Goal: Information Seeking & Learning: Learn about a topic

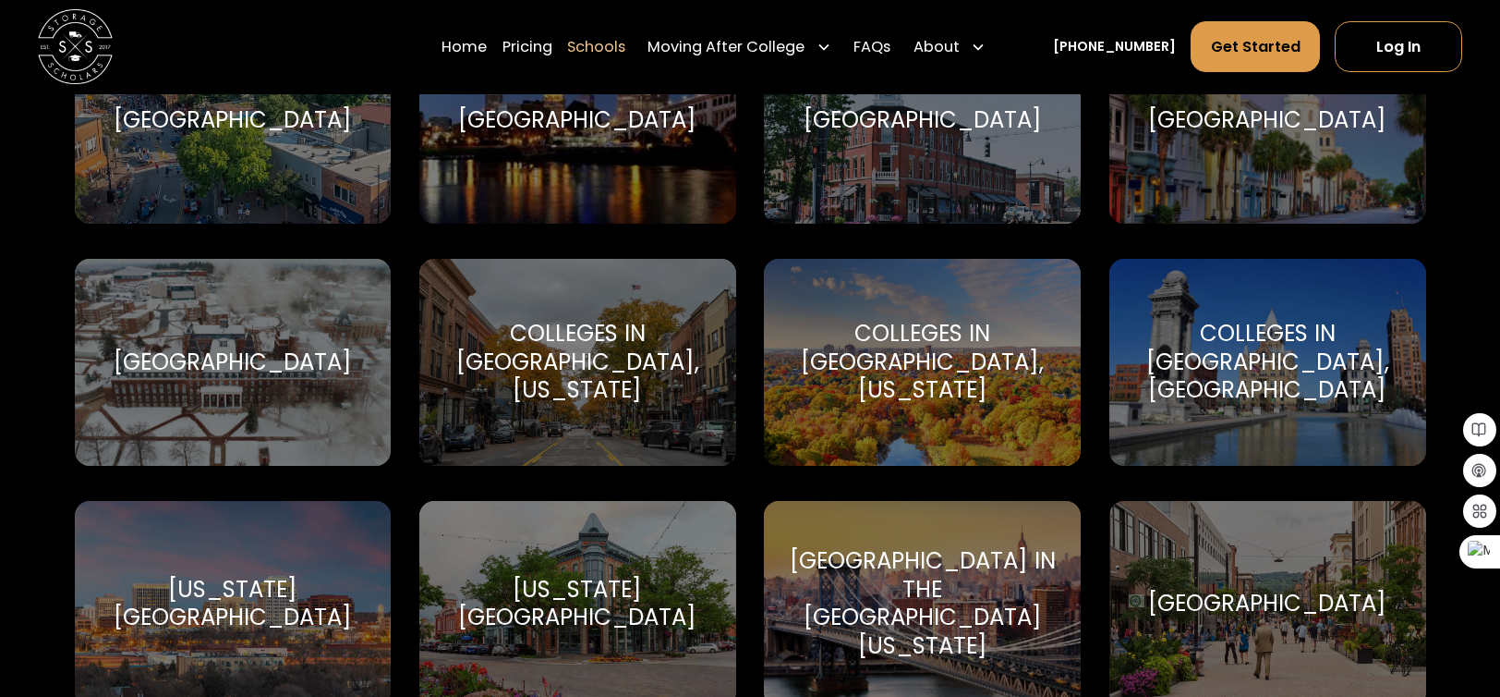
scroll to position [1940, 0]
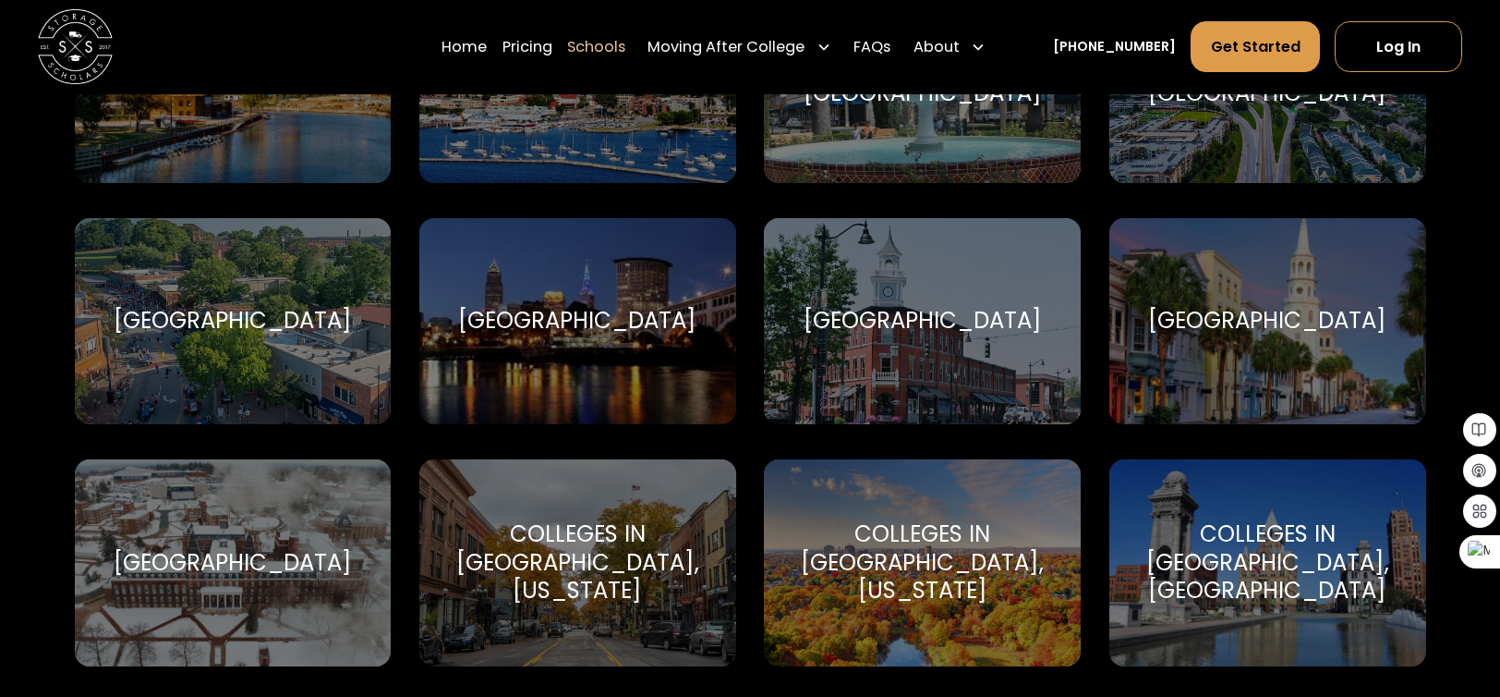
click at [588, 536] on div "Colleges in [GEOGRAPHIC_DATA], [US_STATE]" at bounding box center [578, 562] width 272 height 84
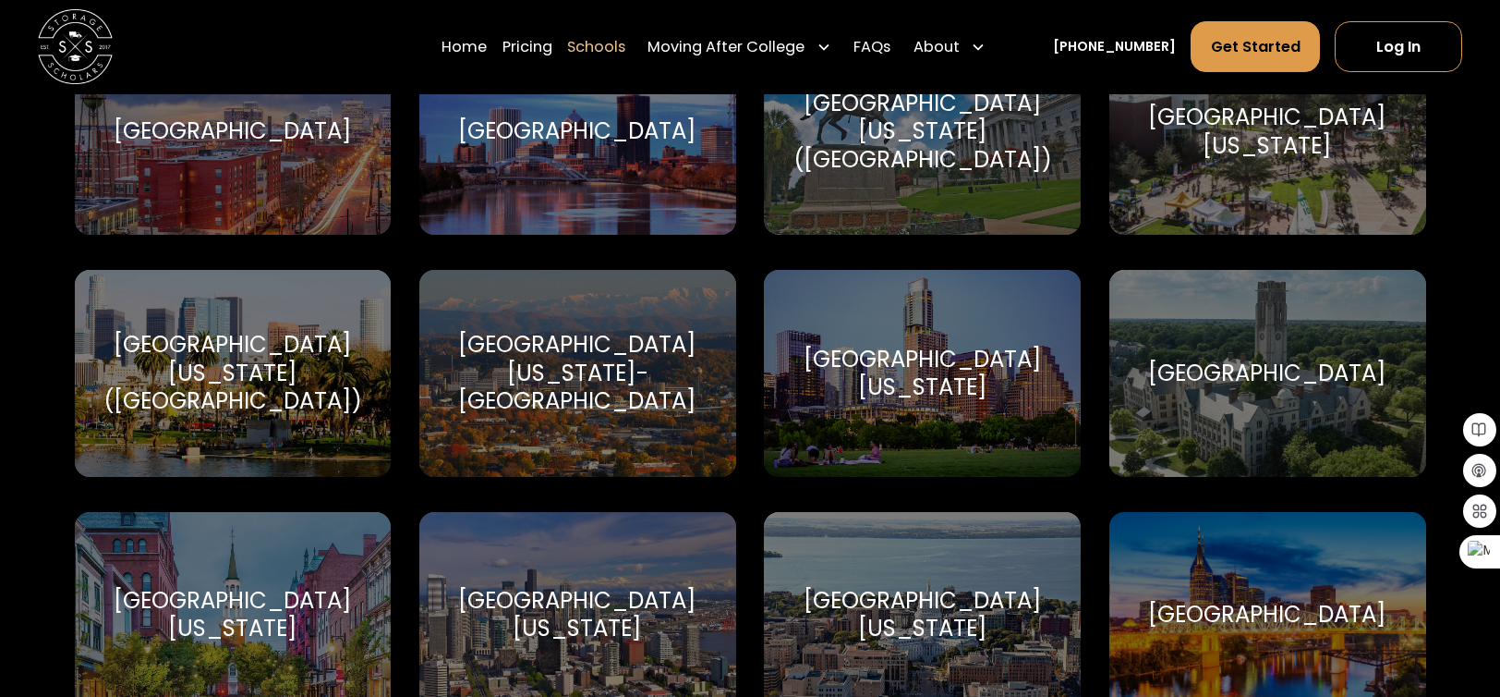
scroll to position [10930, 0]
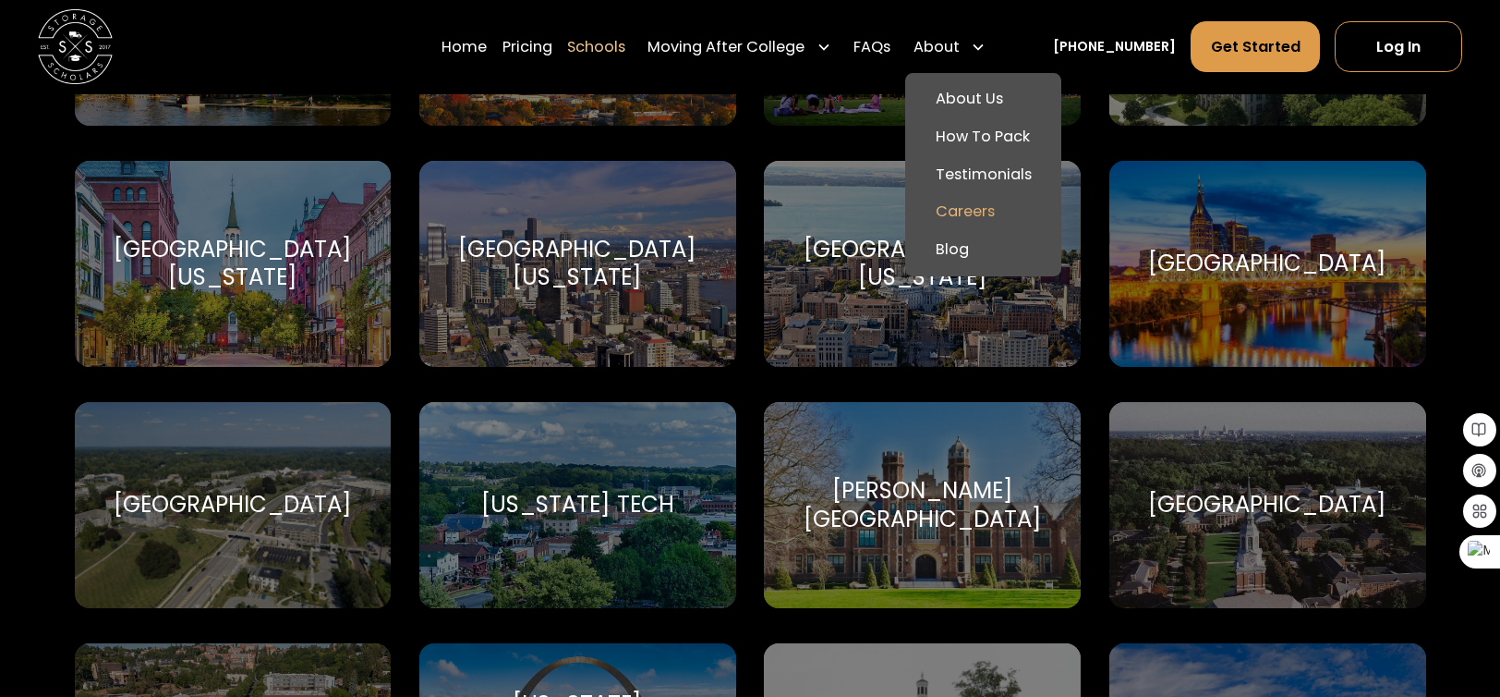
click at [994, 210] on link "Careers" at bounding box center [984, 212] width 141 height 38
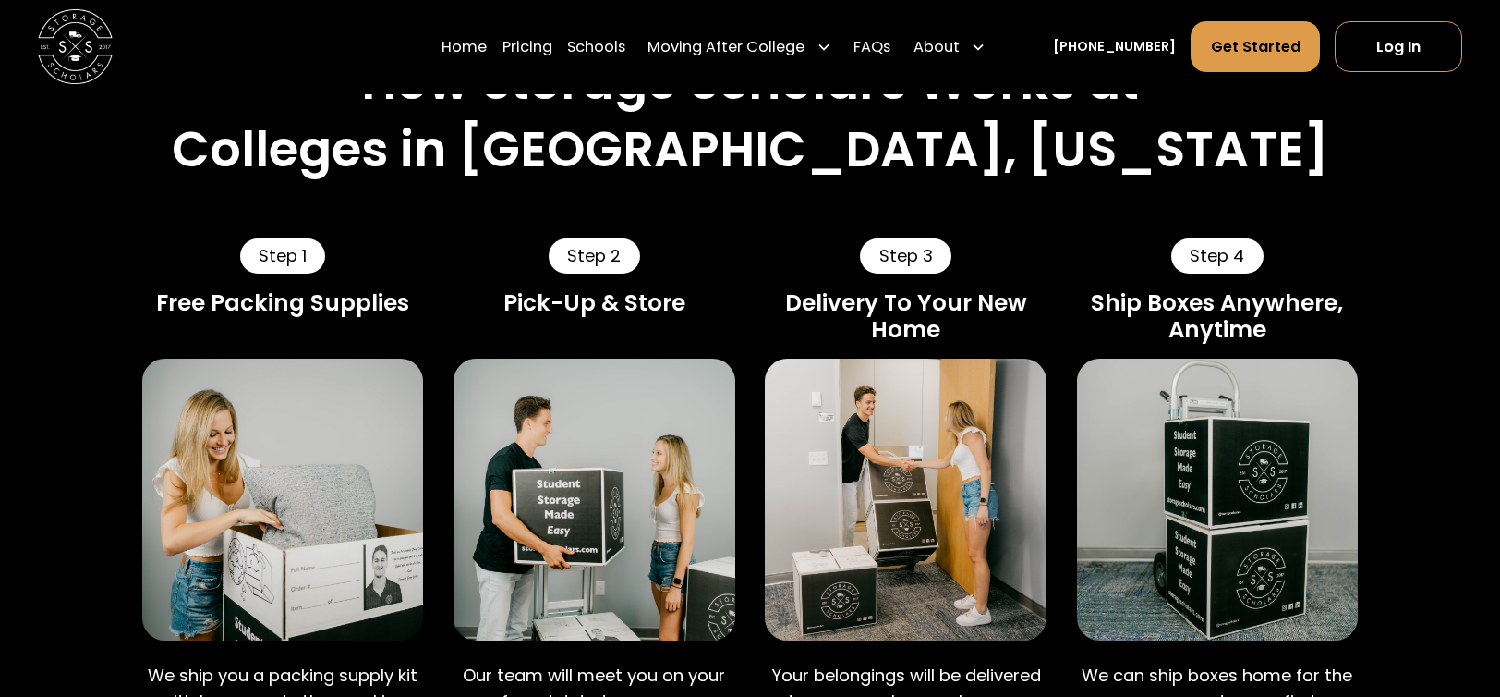
scroll to position [1311, 0]
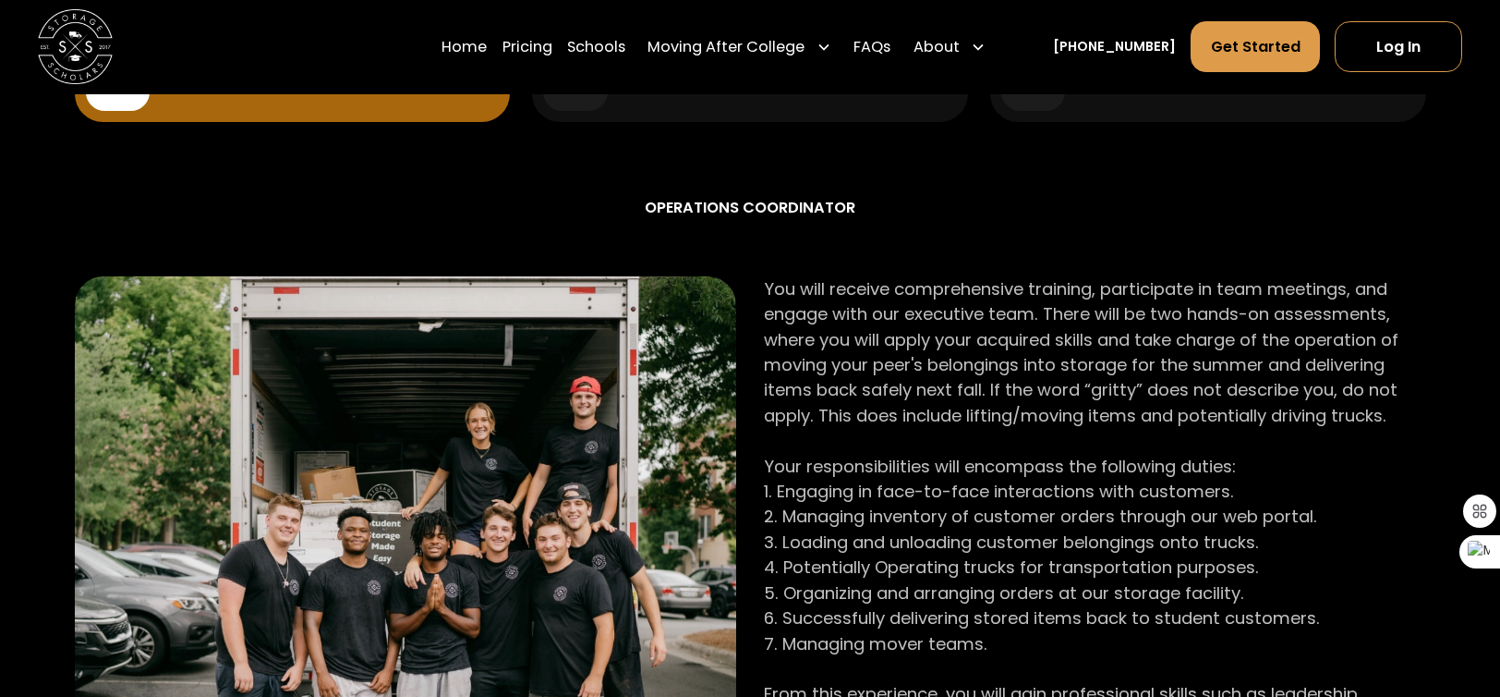
scroll to position [831, 0]
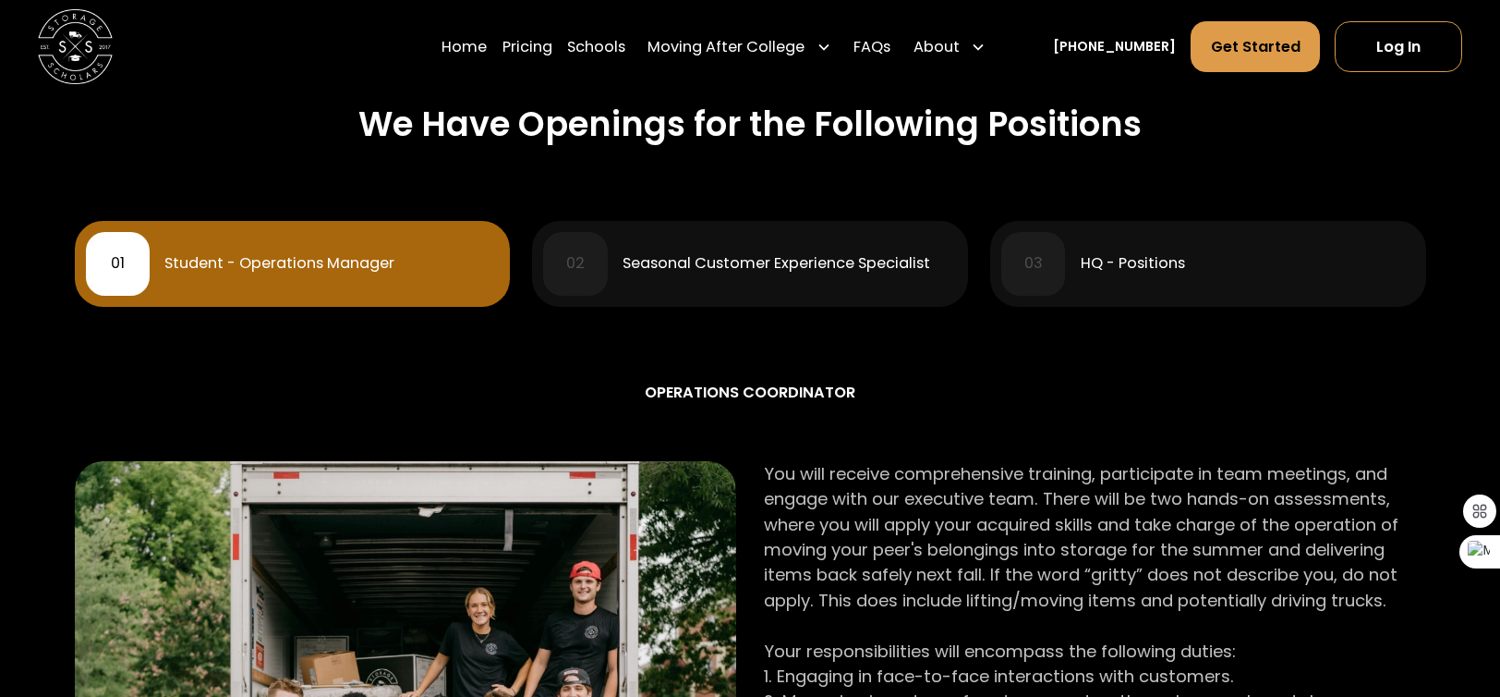
click at [1205, 271] on div "HQ - Positions" at bounding box center [1248, 263] width 334 height 15
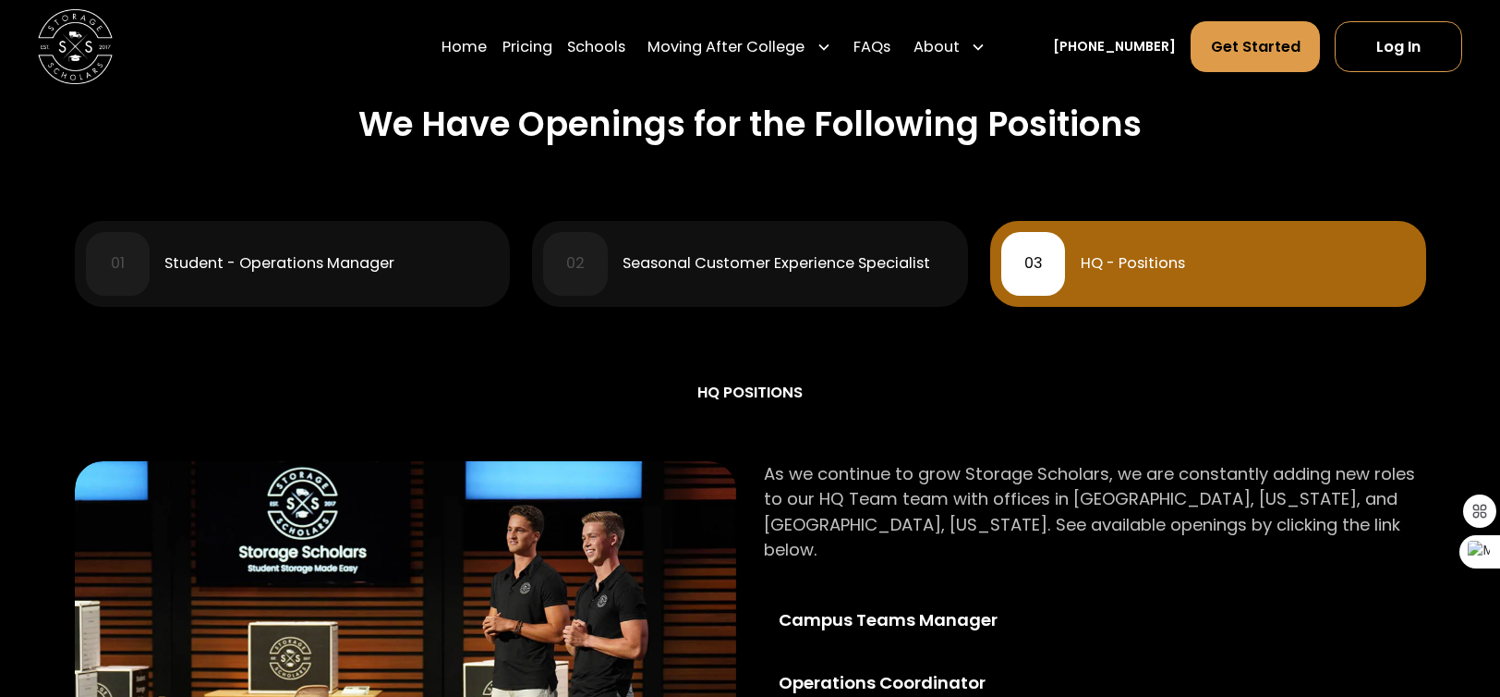
drag, startPoint x: 1205, startPoint y: 272, endPoint x: 1138, endPoint y: 275, distance: 66.6
click at [1138, 275] on div "03 HQ - Positions" at bounding box center [1207, 264] width 413 height 64
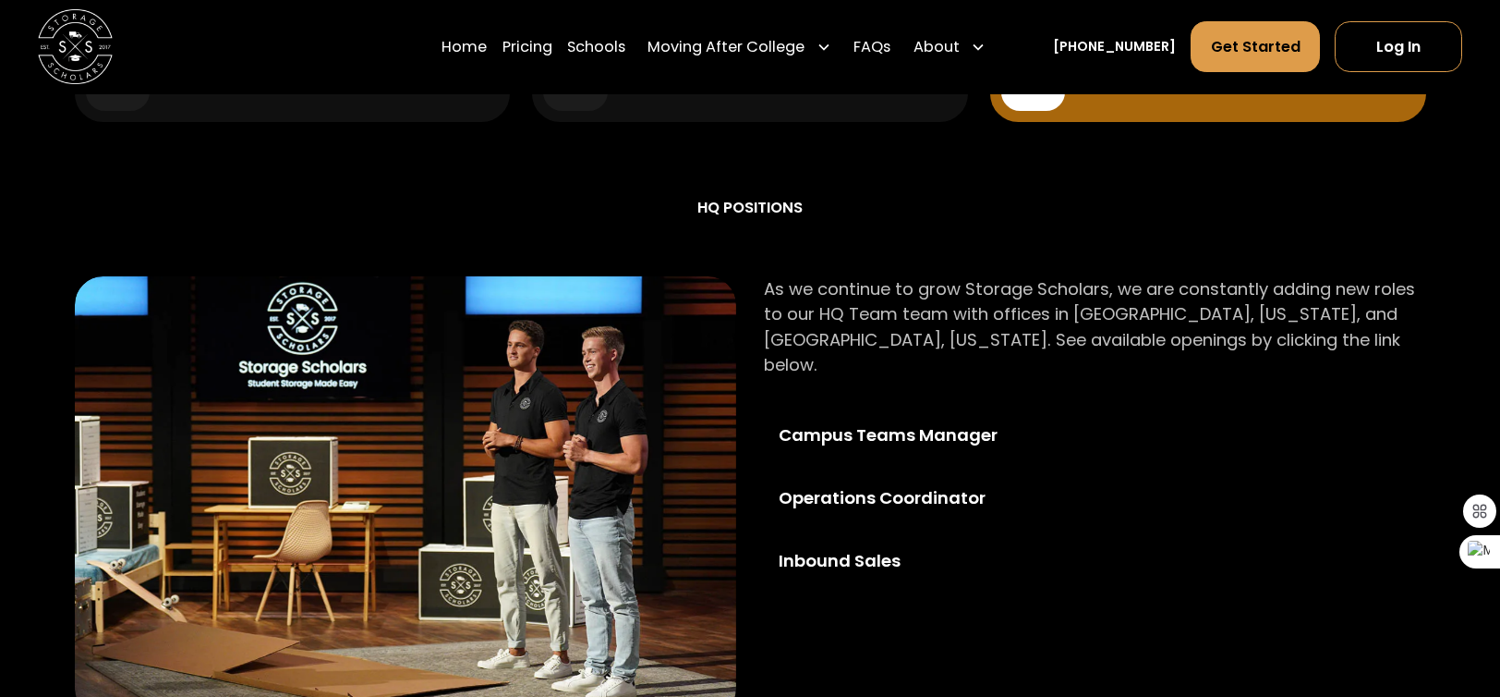
scroll to position [554, 0]
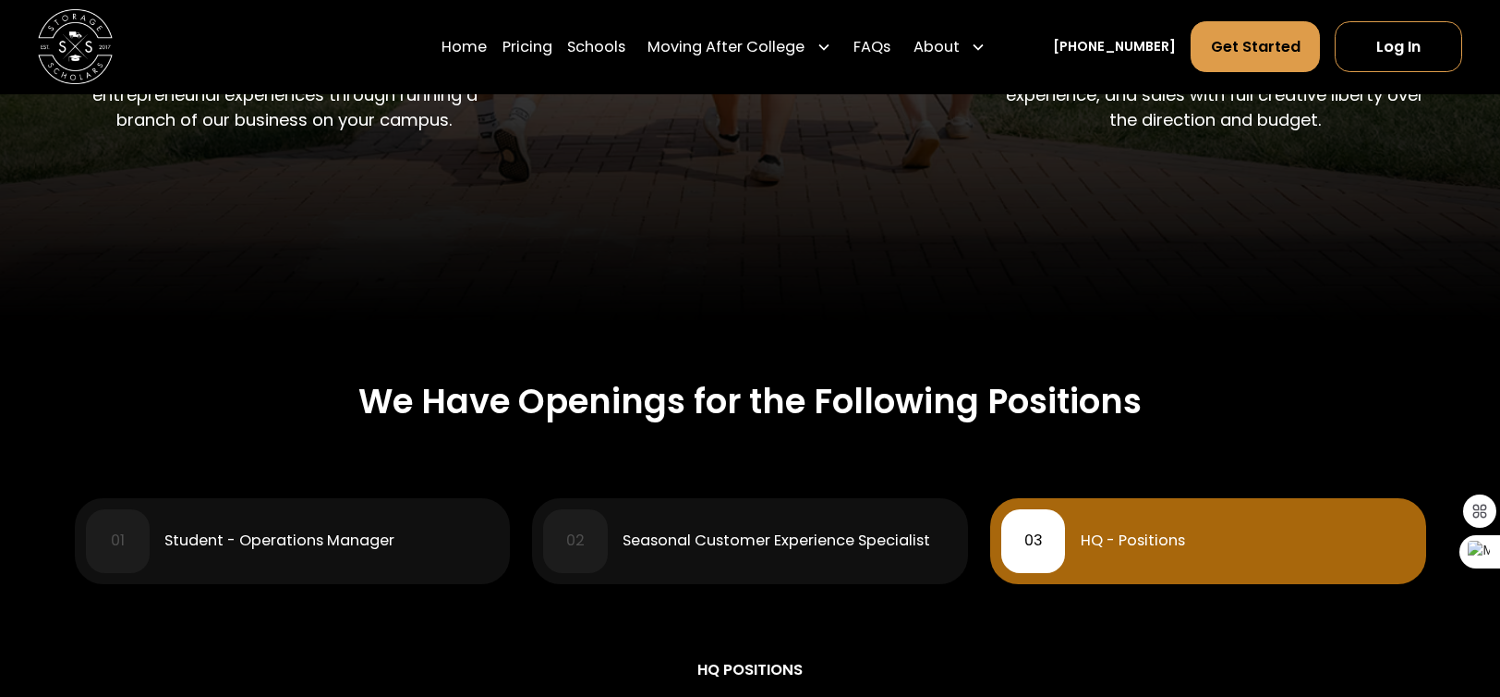
click at [744, 555] on div "02 Seasonal Customer Experience Specialist" at bounding box center [749, 541] width 413 height 64
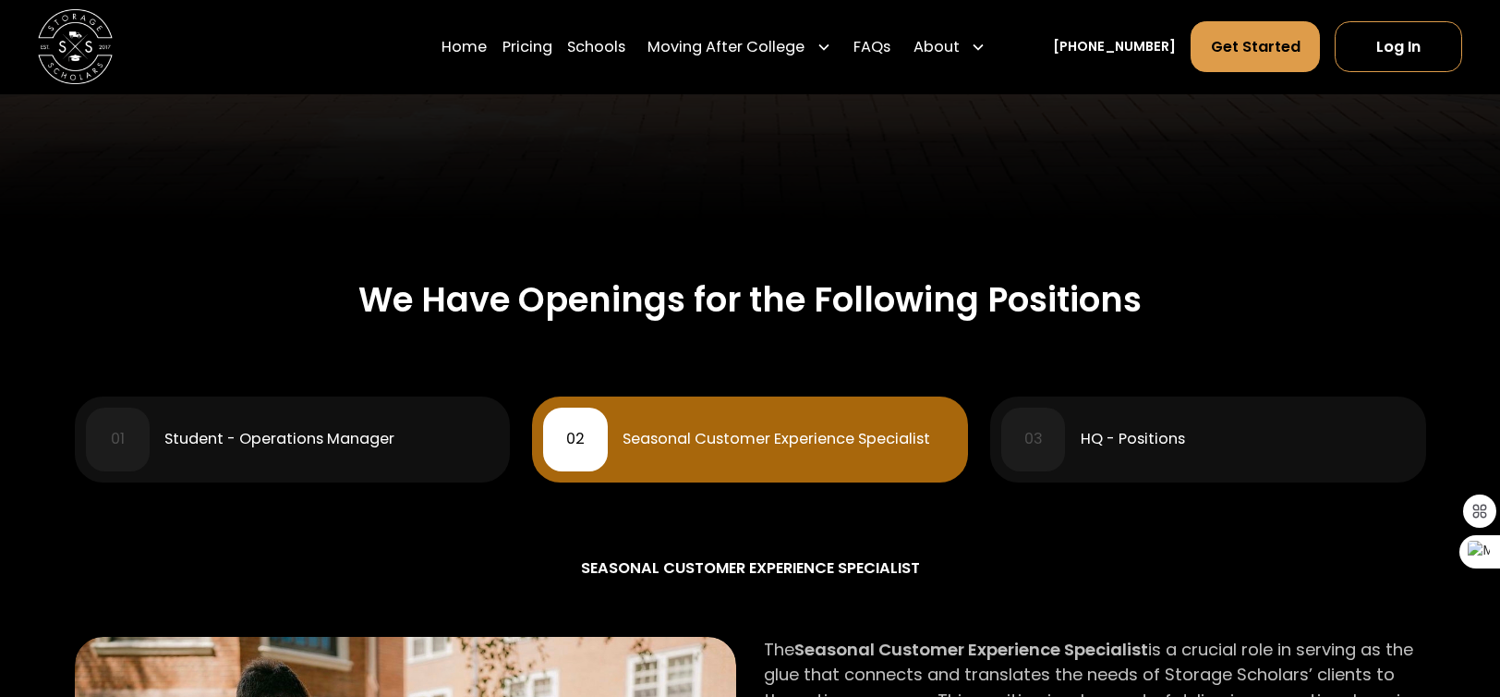
scroll to position [831, 0]
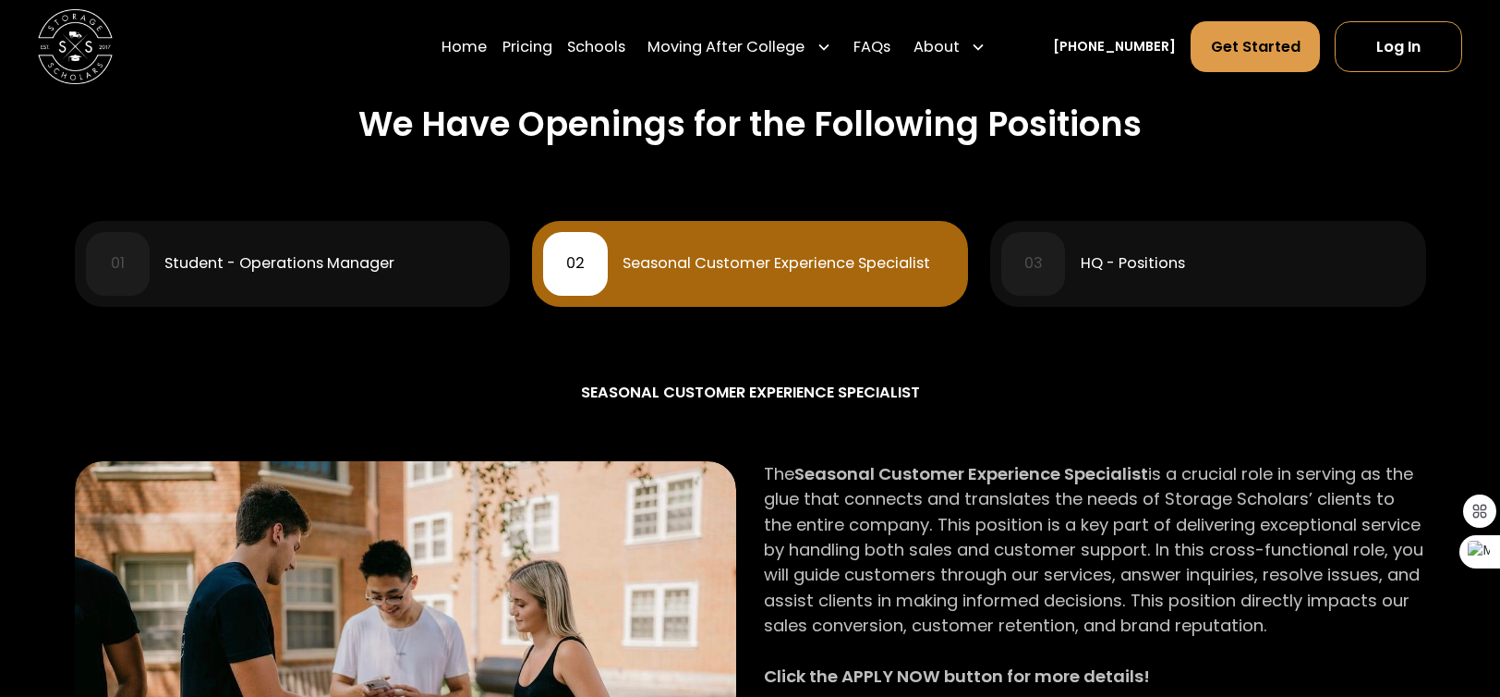
click at [283, 276] on div "01 Student - Operations Manager" at bounding box center [292, 264] width 413 height 64
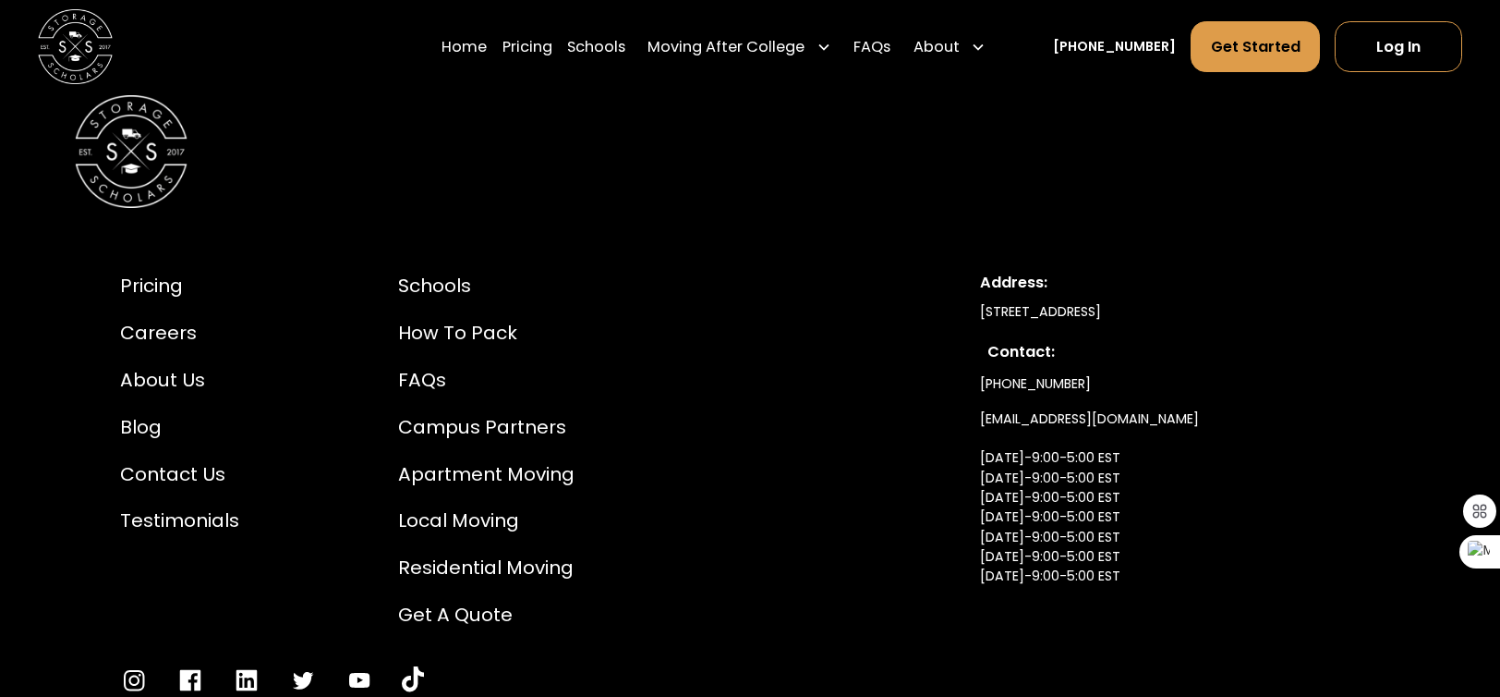
scroll to position [3972, 0]
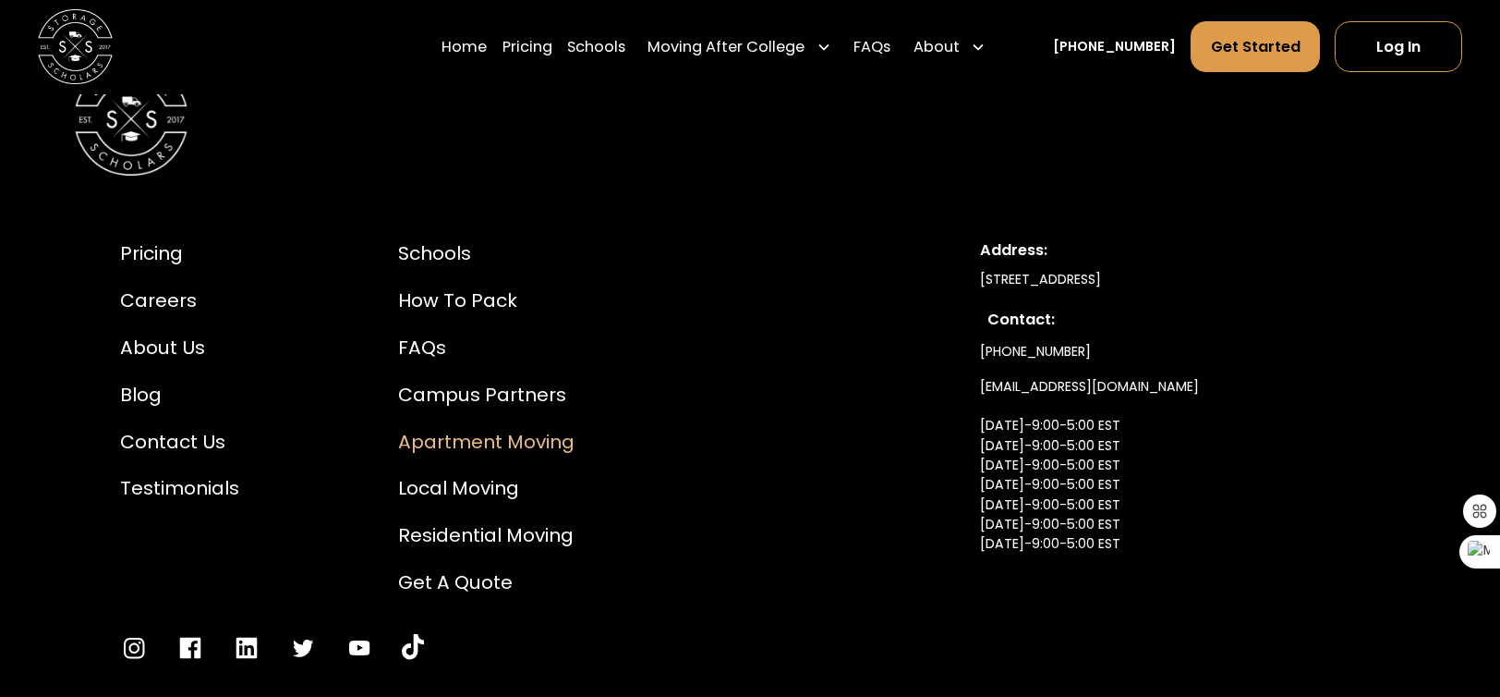
click at [486, 454] on div "Apartment Moving" at bounding box center [486, 442] width 176 height 28
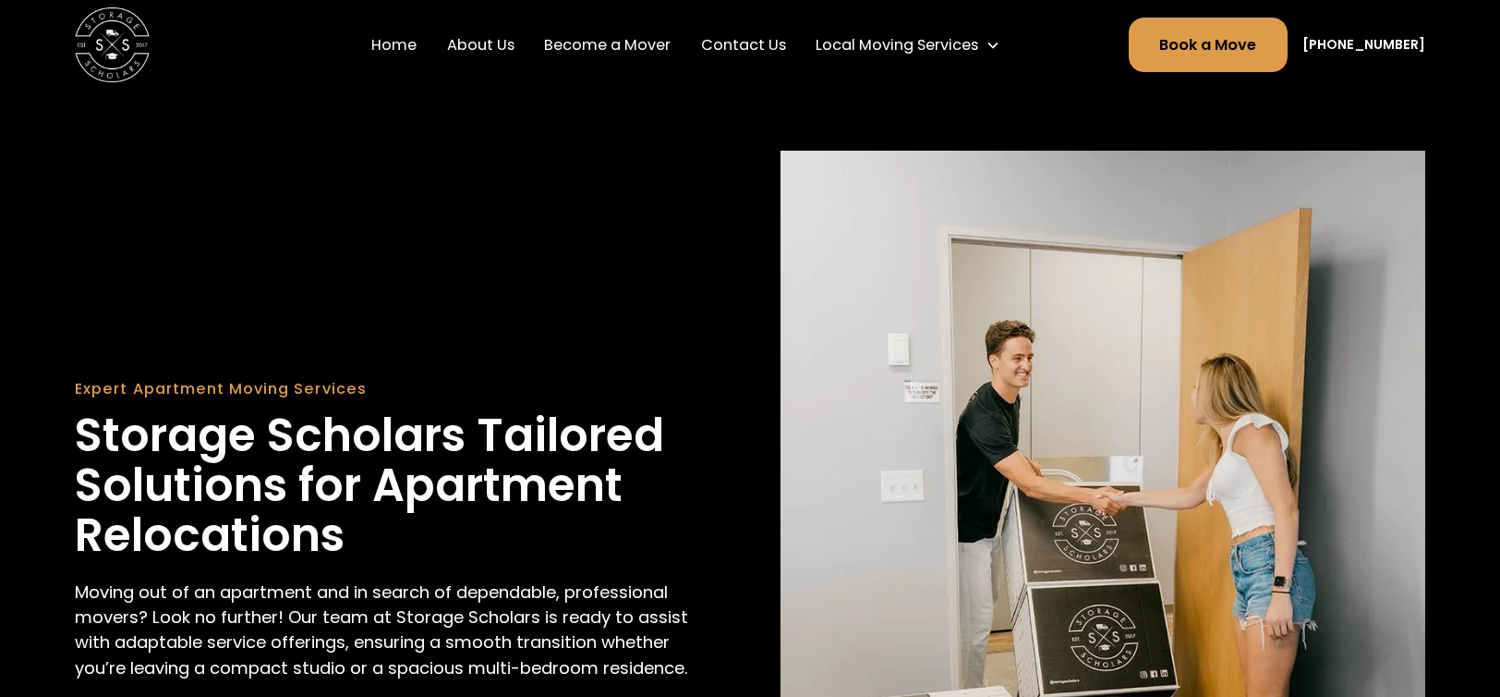
scroll to position [554, 0]
